Goal: Task Accomplishment & Management: Manage account settings

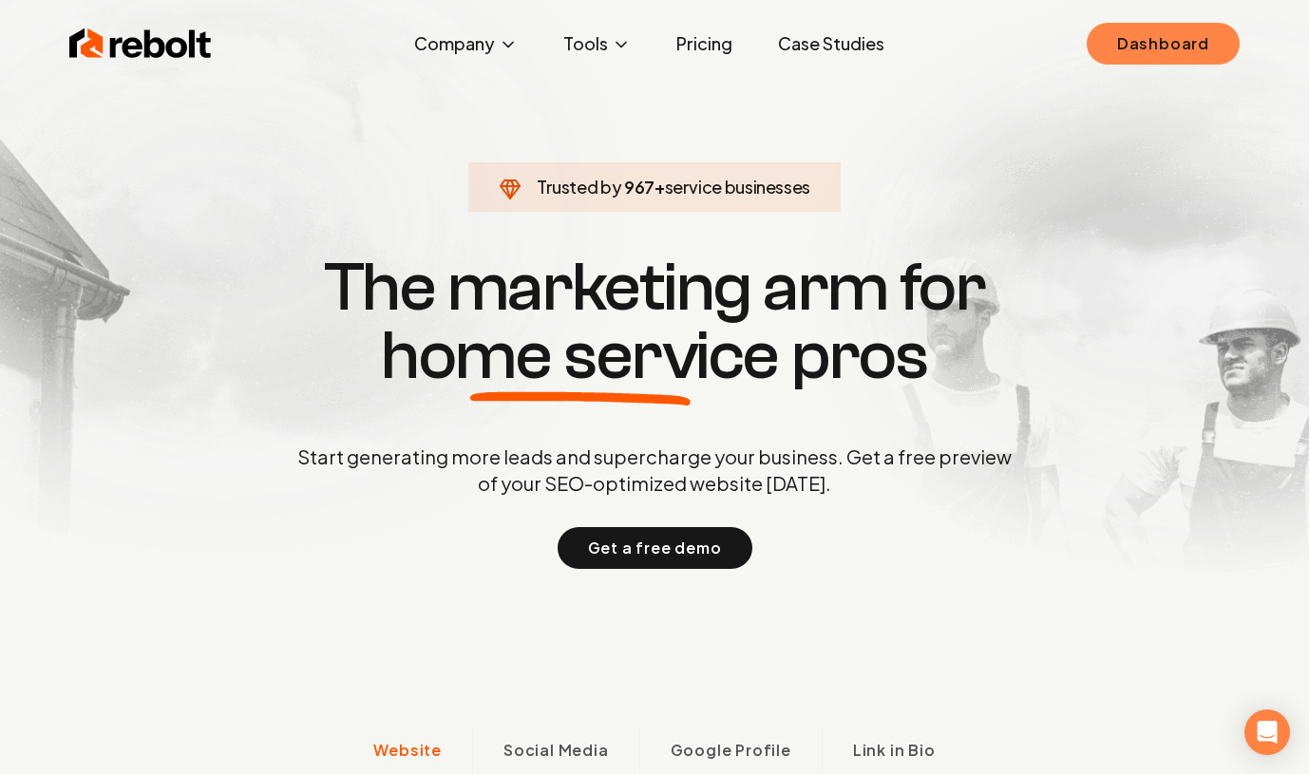
click at [1194, 52] on link "Dashboard" at bounding box center [1163, 44] width 153 height 42
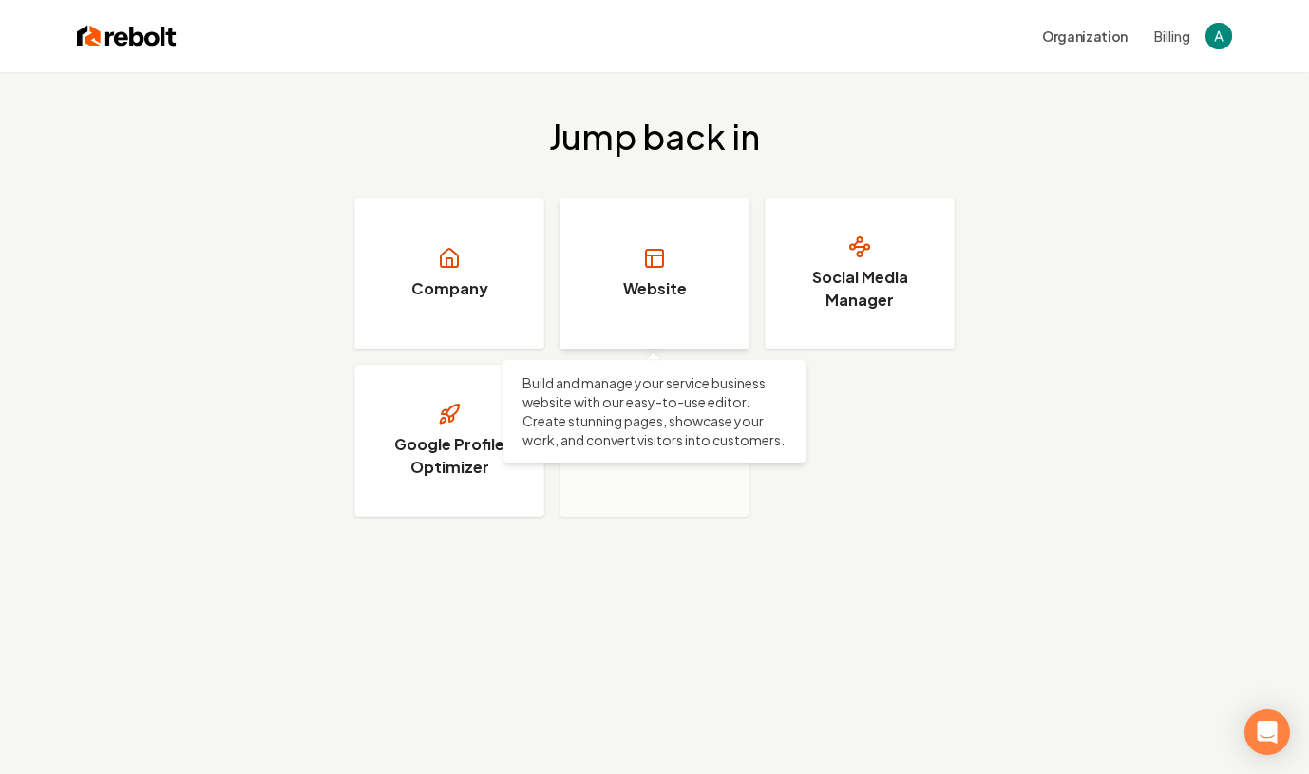
click at [606, 275] on link "Website" at bounding box center [654, 274] width 190 height 152
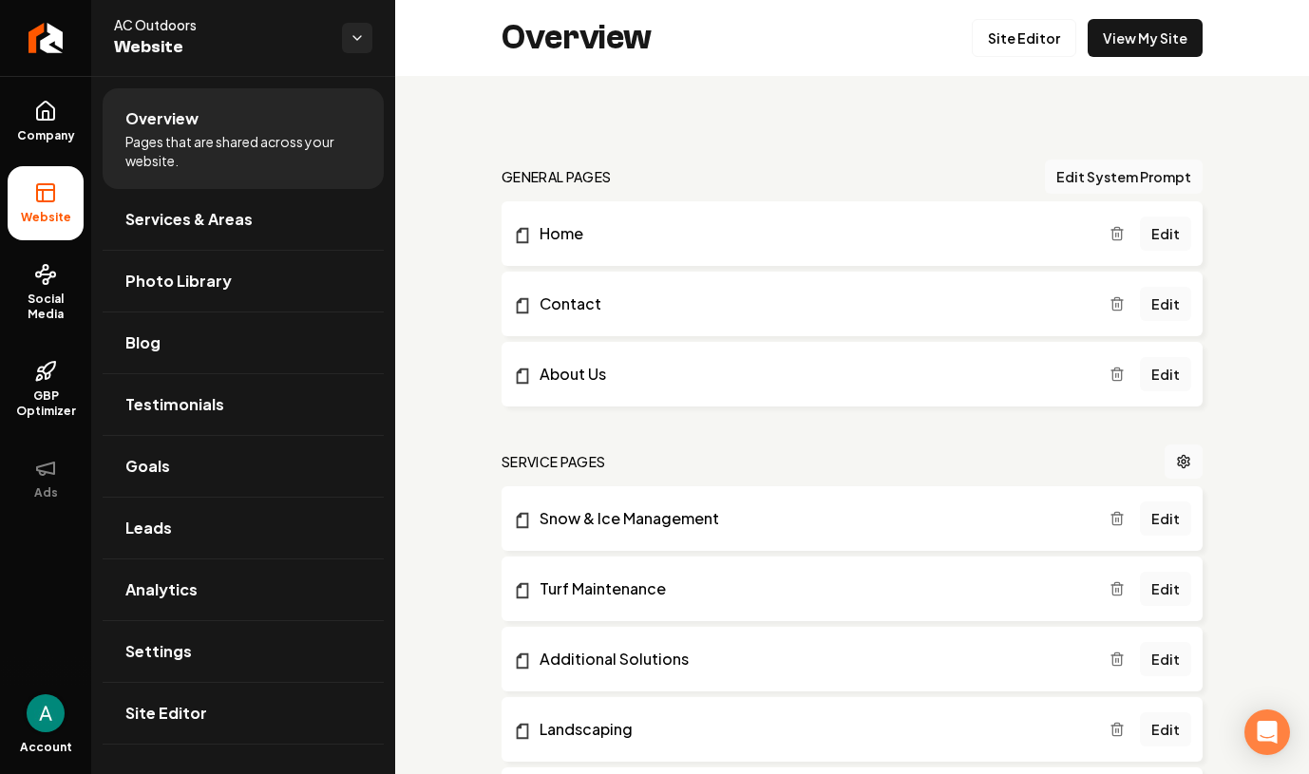
click at [46, 707] on img "Open user button" at bounding box center [46, 713] width 38 height 38
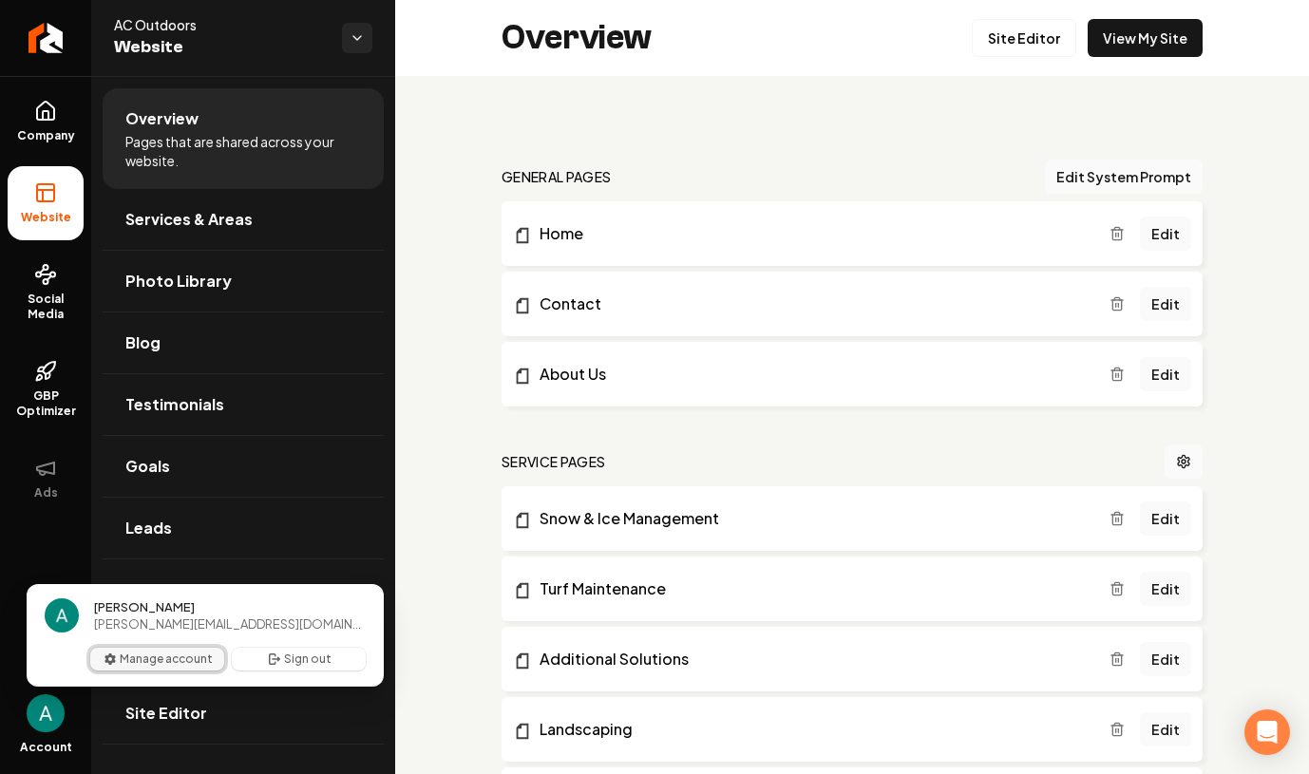
click at [154, 661] on button "Manage account" at bounding box center [157, 659] width 134 height 23
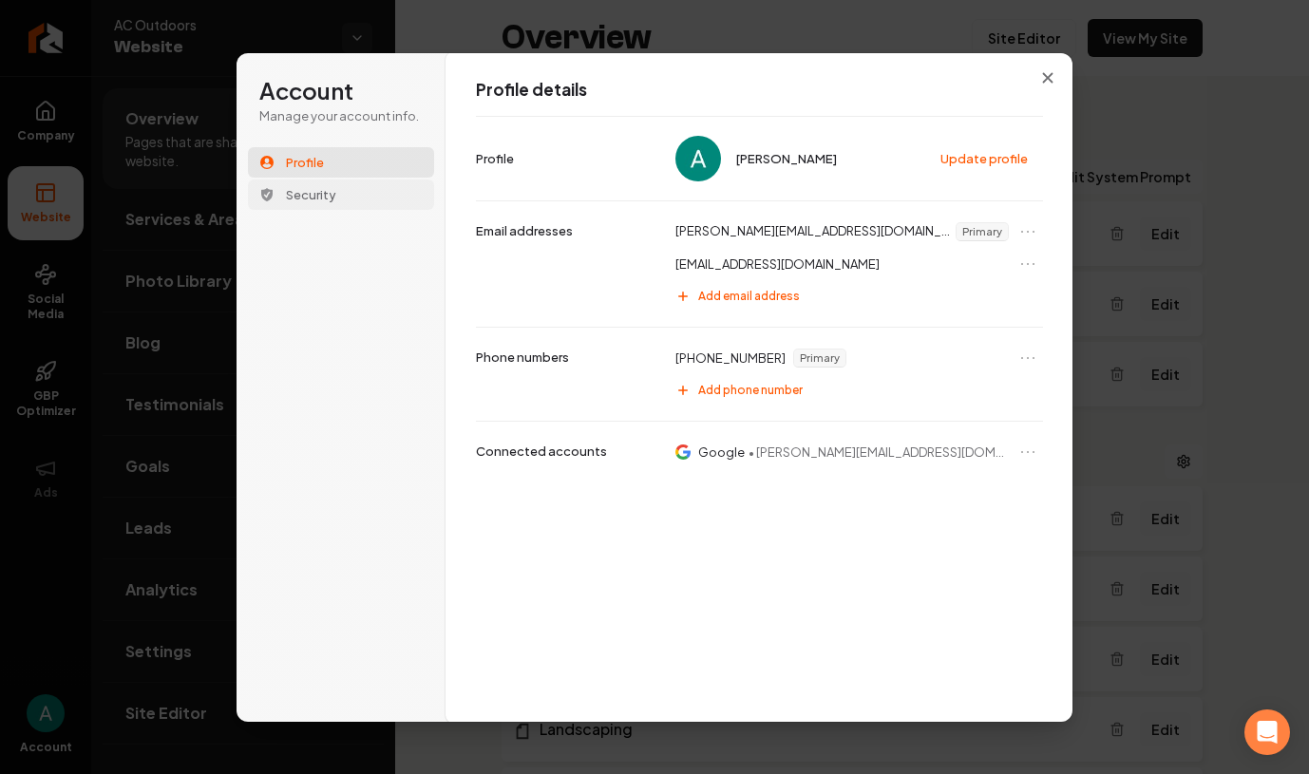
click at [313, 187] on span "Security" at bounding box center [311, 194] width 50 height 17
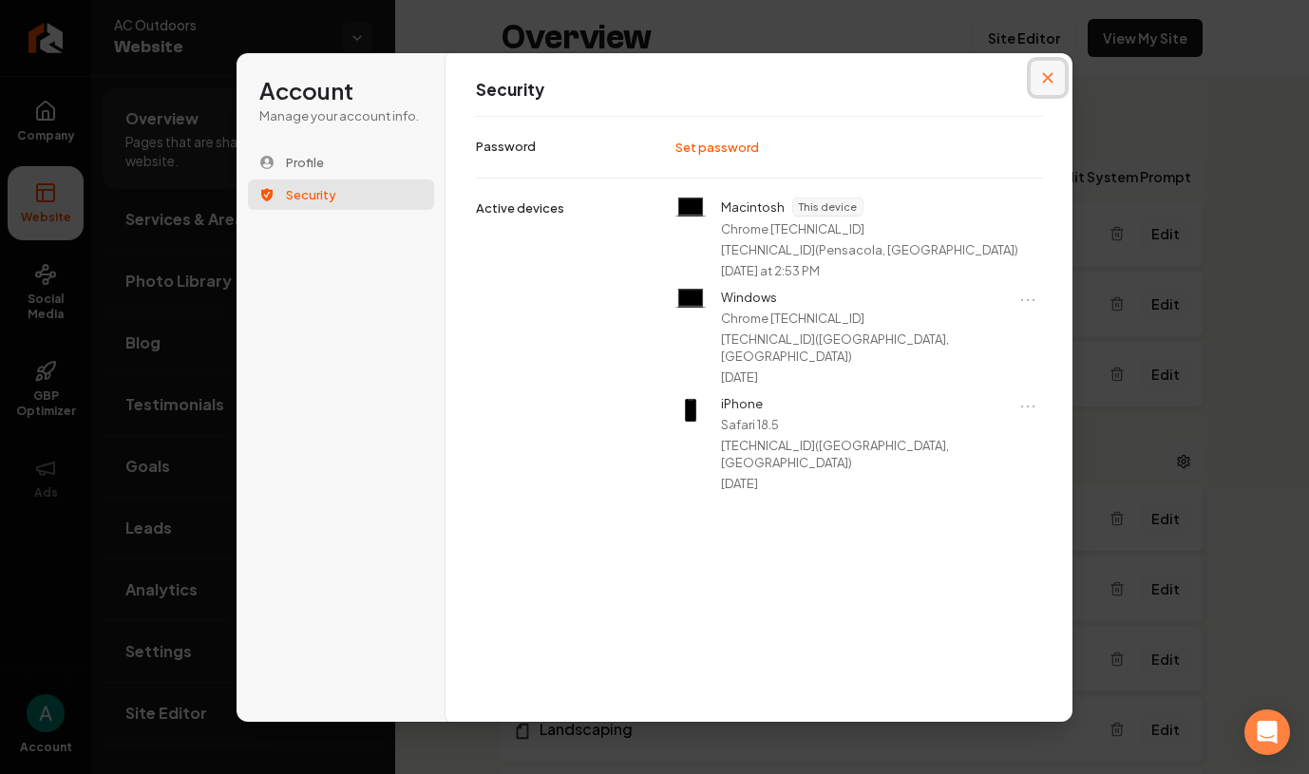
click at [1052, 76] on icon "Close modal" at bounding box center [1047, 77] width 11 height 11
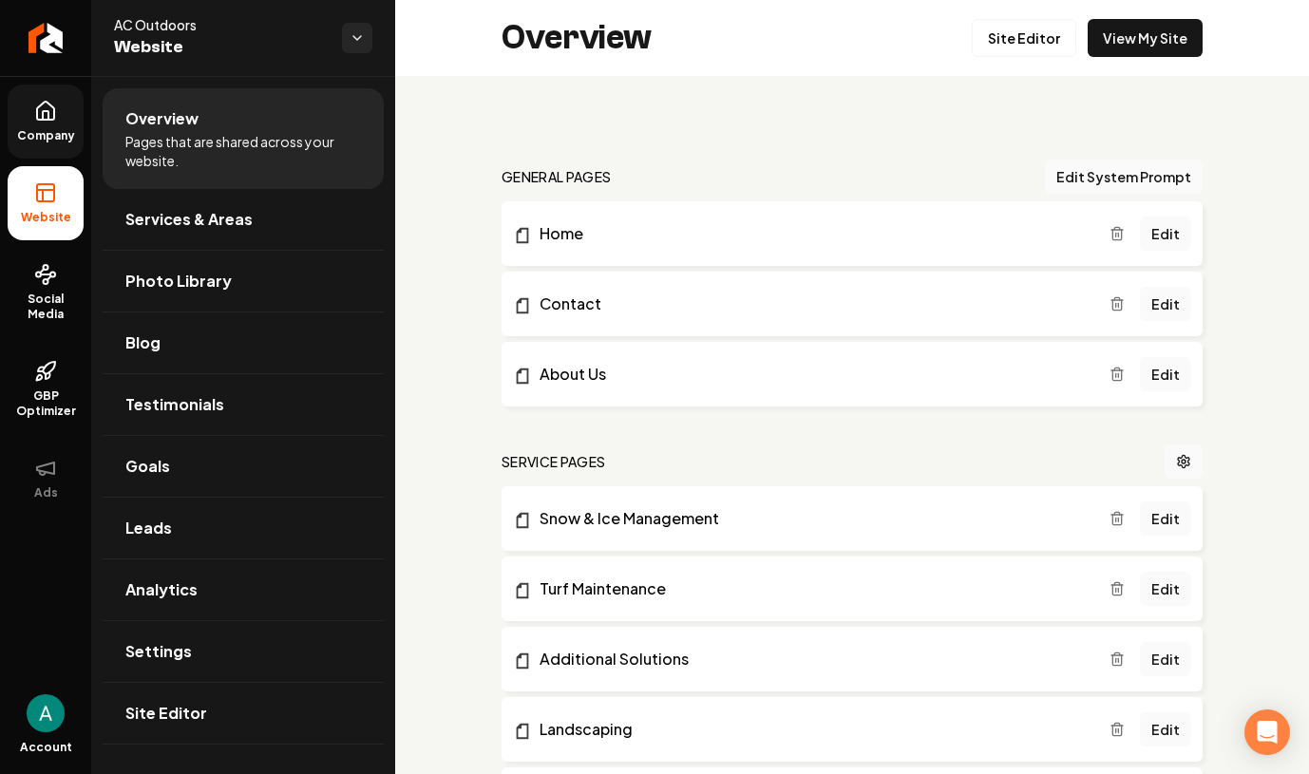
click at [41, 109] on icon at bounding box center [45, 111] width 23 height 23
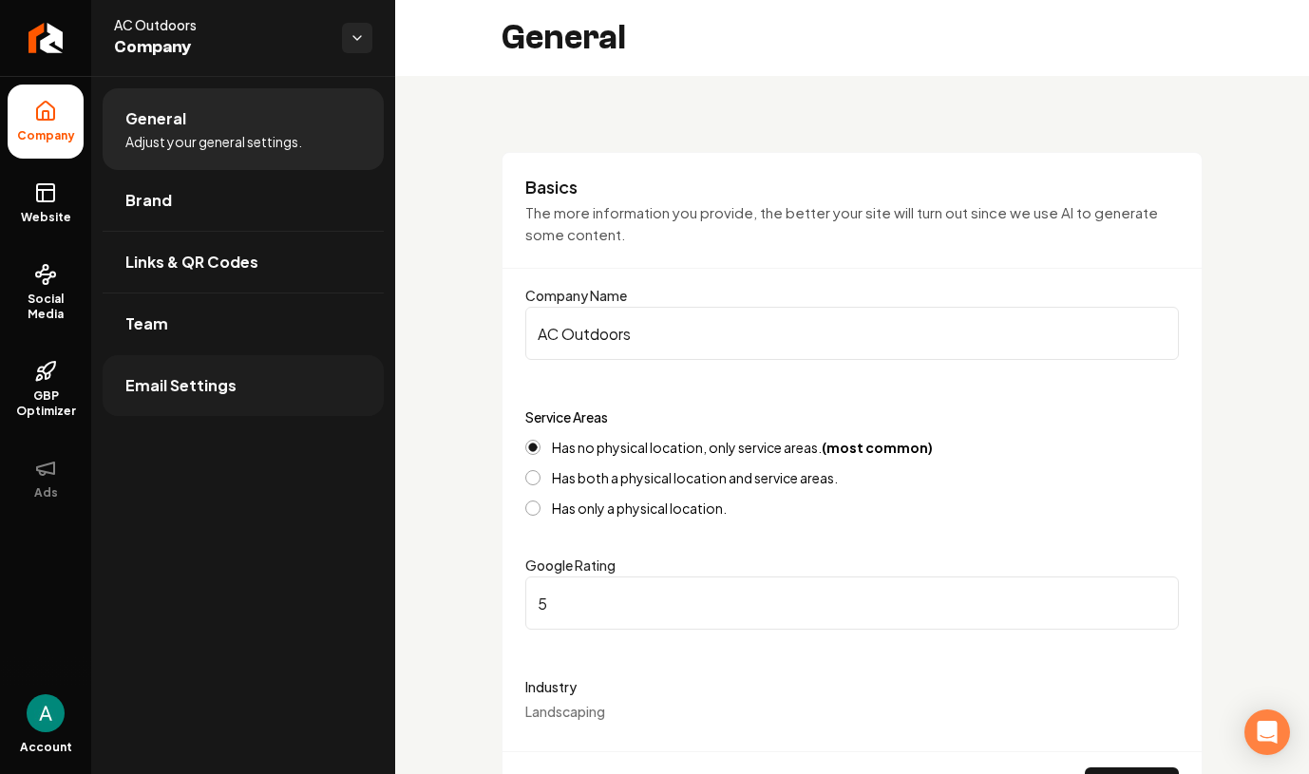
click at [225, 370] on link "Email Settings" at bounding box center [243, 385] width 281 height 61
